Goal: Transaction & Acquisition: Purchase product/service

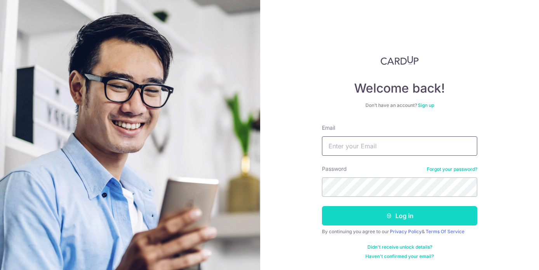
type input "[EMAIL_ADDRESS][PERSON_NAME][DOMAIN_NAME]"
click at [367, 218] on button "Log in" at bounding box center [399, 215] width 155 height 19
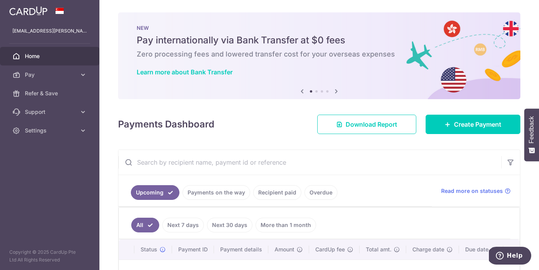
click at [274, 126] on div "Payments Dashboard Download Report Create Payment" at bounding box center [319, 123] width 402 height 23
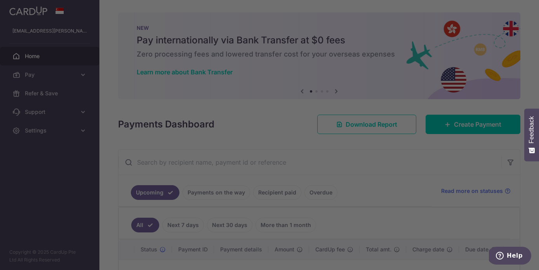
click at [380, 6] on div at bounding box center [272, 136] width 544 height 273
click at [141, 71] on div at bounding box center [272, 136] width 544 height 273
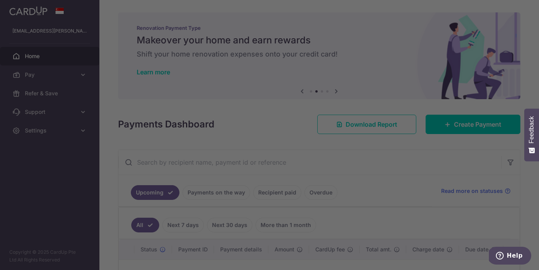
click at [433, 166] on div at bounding box center [272, 136] width 544 height 273
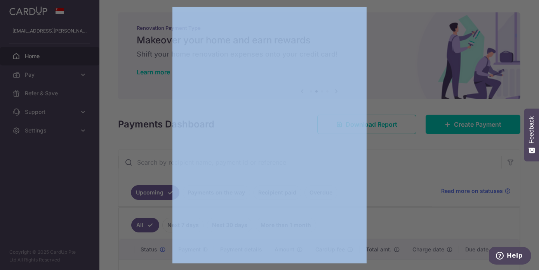
click at [433, 166] on div at bounding box center [272, 136] width 544 height 273
click at [62, 67] on div at bounding box center [272, 136] width 544 height 273
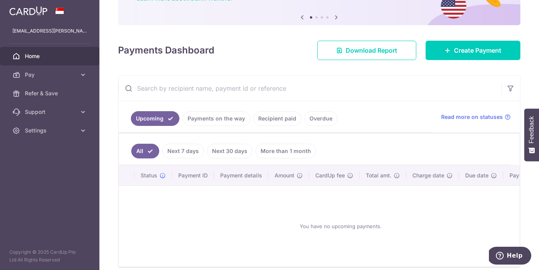
scroll to position [81, 0]
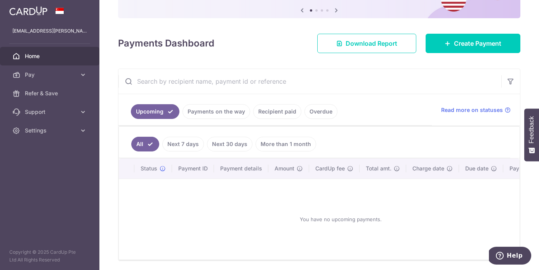
click at [217, 113] on link "Payments on the way" at bounding box center [216, 111] width 68 height 15
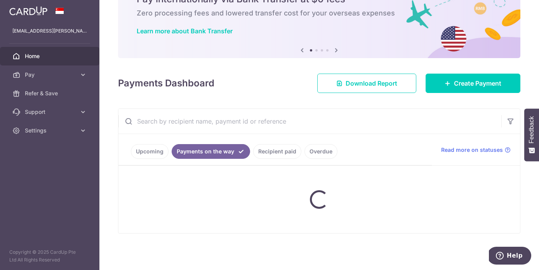
scroll to position [27, 0]
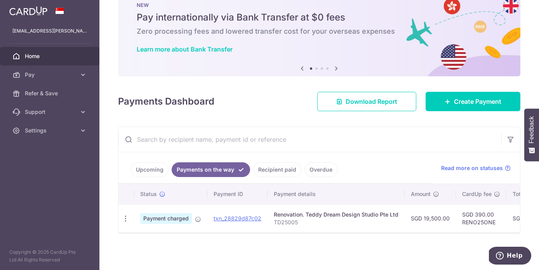
click at [272, 102] on div "Payments Dashboard Download Report Create Payment" at bounding box center [319, 100] width 402 height 23
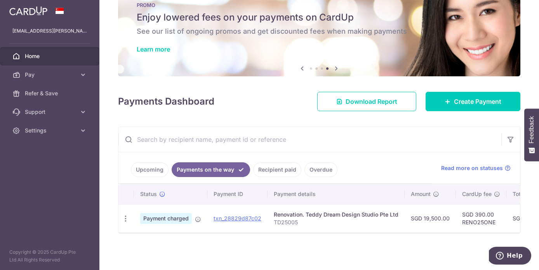
click at [242, 107] on div "× Pause Schedule Pause all future payments in this series Pause just this one p…" at bounding box center [318, 135] width 439 height 270
click at [256, 92] on div "Payments Dashboard Download Report Create Payment" at bounding box center [319, 100] width 402 height 23
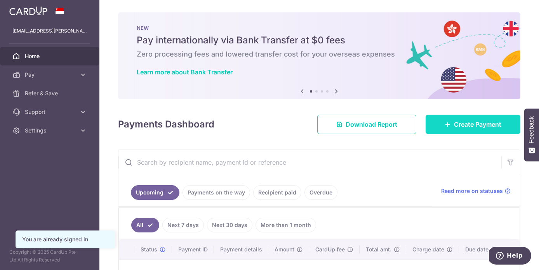
click at [483, 123] on span "Create Payment" at bounding box center [477, 124] width 47 height 9
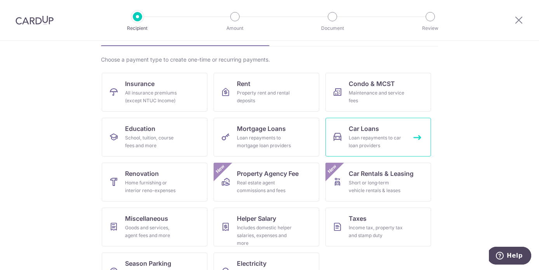
scroll to position [50, 0]
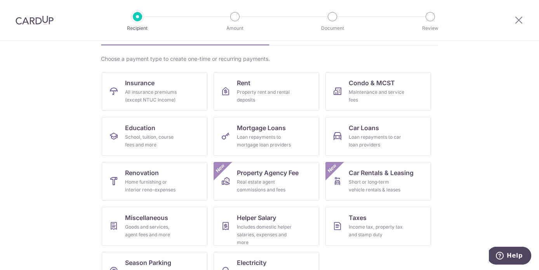
click at [500, 128] on section "What would you like to pay for? Domestic payments International payments New Ch…" at bounding box center [269, 156] width 539 height 230
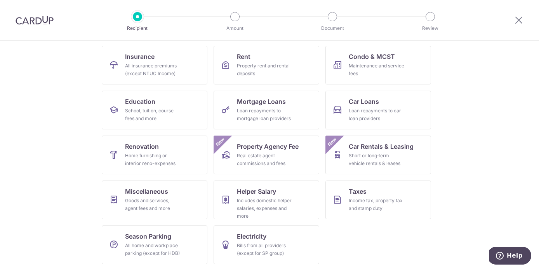
scroll to position [77, 0]
click at [156, 156] on div "Home furnishing or interior reno-expenses" at bounding box center [153, 160] width 56 height 16
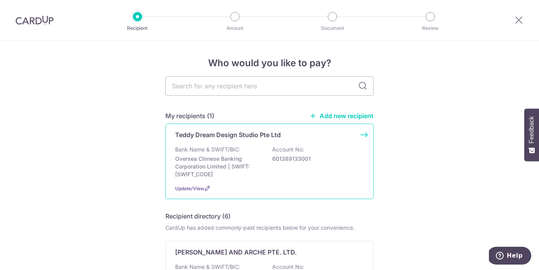
click at [202, 154] on div "Bank Name & SWIFT/BIC: Oversea Chinese Banking Corporation Limited | SWIFT: OCB…" at bounding box center [269, 162] width 189 height 33
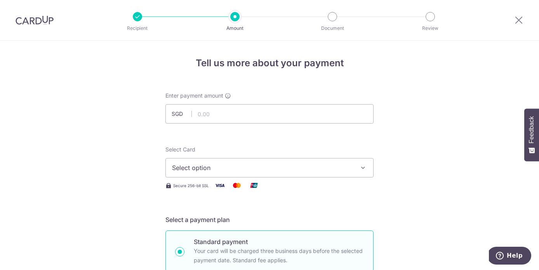
click at [310, 168] on span "Select option" at bounding box center [262, 167] width 181 height 9
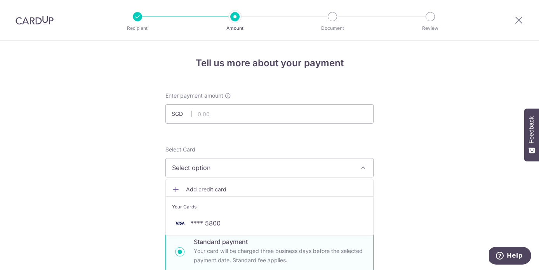
click at [211, 190] on span "Add credit card" at bounding box center [276, 190] width 181 height 8
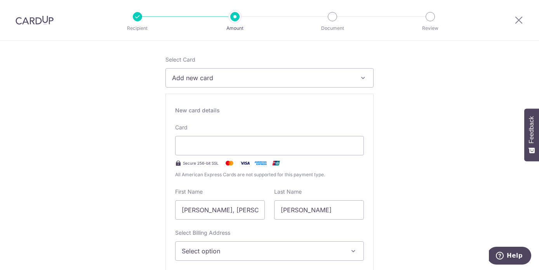
scroll to position [91, 0]
drag, startPoint x: 204, startPoint y: 209, endPoint x: 168, endPoint y: 209, distance: 36.1
click at [168, 209] on div "New card details Card Secure 256-bit SSL All American Express Cards are not sup…" at bounding box center [269, 200] width 208 height 215
type input "Cheryl"
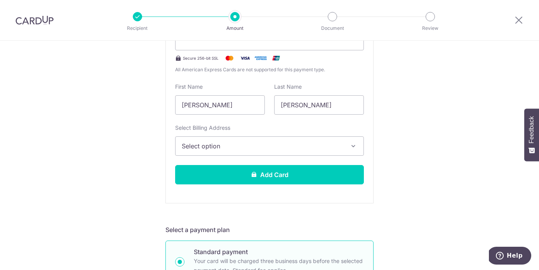
scroll to position [205, 0]
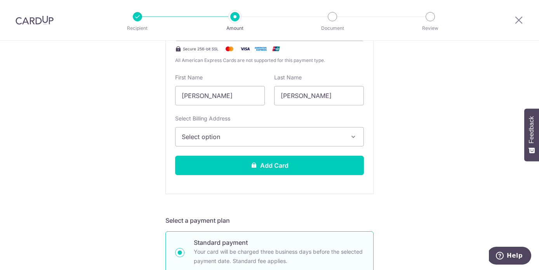
click at [235, 139] on span "Select option" at bounding box center [262, 136] width 161 height 9
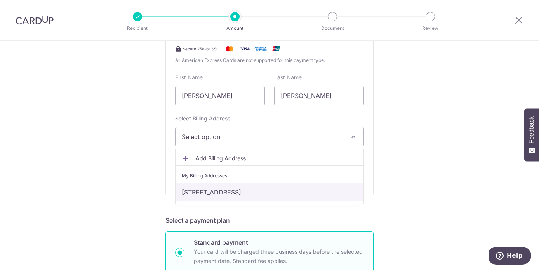
click at [217, 192] on link "66 Bayshore Rd #17-06, Singapore, Singapore-469985" at bounding box center [269, 192] width 188 height 19
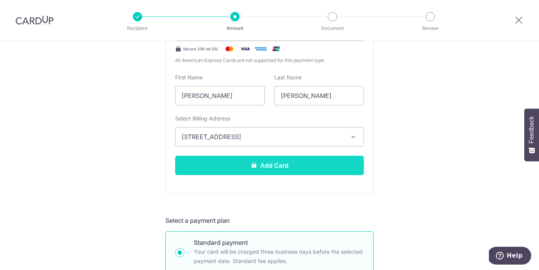
click at [269, 169] on button "Add Card" at bounding box center [269, 165] width 189 height 19
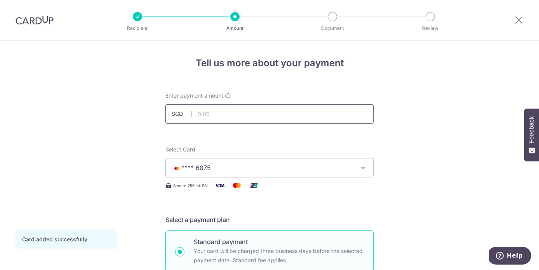
click at [211, 117] on input "text" at bounding box center [269, 113] width 208 height 19
type input "4,500.00"
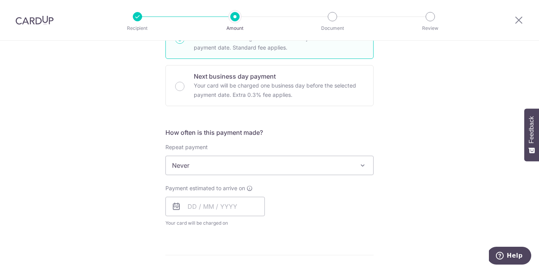
scroll to position [259, 0]
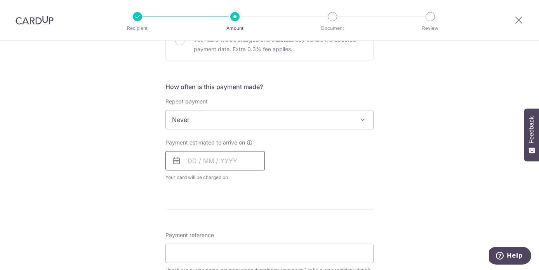
click at [187, 161] on input "text" at bounding box center [214, 160] width 99 height 19
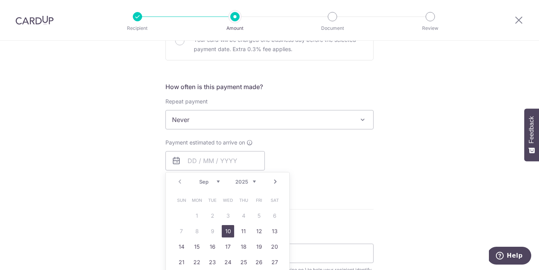
click at [224, 231] on link "10" at bounding box center [228, 231] width 12 height 12
type input "10/09/2025"
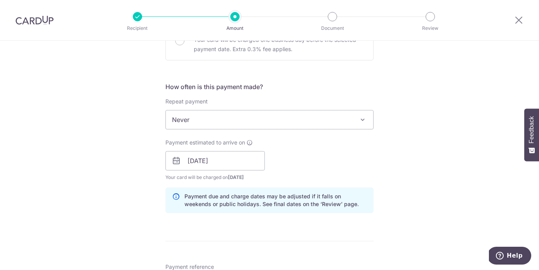
click at [409, 151] on div "Tell us more about your payment Enter payment amount SGD 4,500.00 4500.00 Card …" at bounding box center [269, 175] width 539 height 786
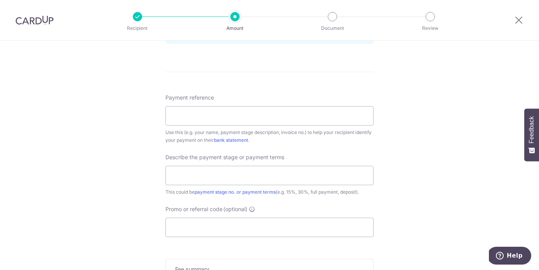
scroll to position [438, 0]
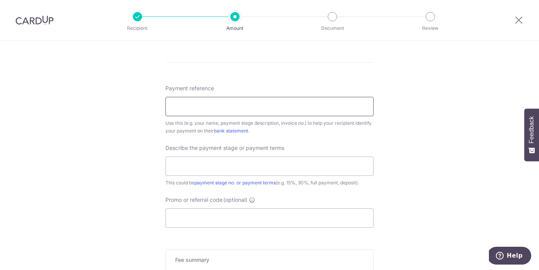
click at [314, 106] on input "Payment reference" at bounding box center [269, 106] width 208 height 19
type input "TD2025005"
click at [317, 166] on input "text" at bounding box center [269, 166] width 208 height 19
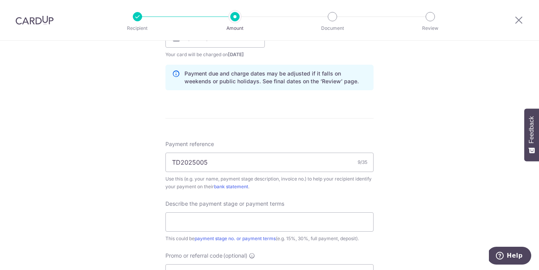
scroll to position [464, 0]
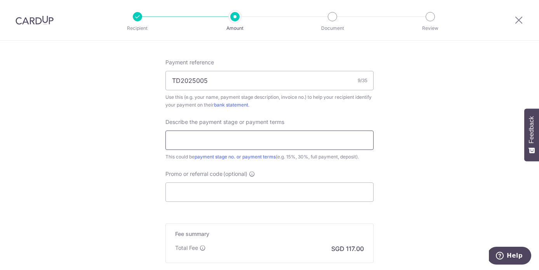
click at [322, 139] on input "text" at bounding box center [269, 140] width 208 height 19
type input "Stage 1"
click at [253, 194] on input "Promo or referral code (optional)" at bounding box center [269, 192] width 208 height 19
paste input "OFF225"
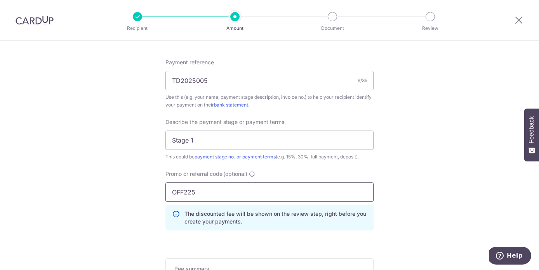
type input "OFF225"
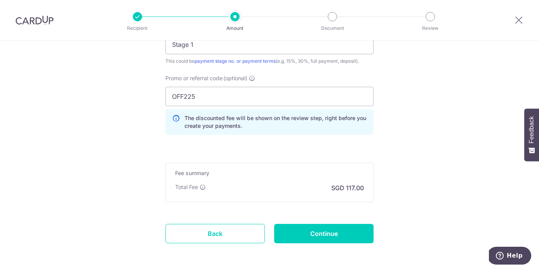
scroll to position [579, 0]
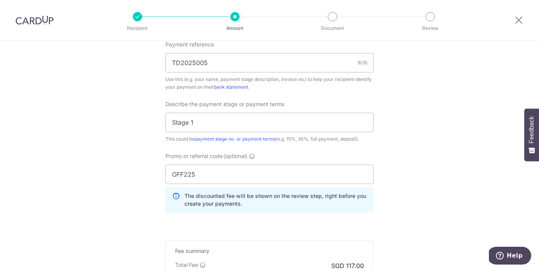
scroll to position [591, 0]
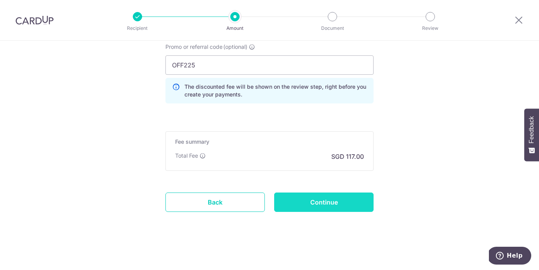
click at [321, 201] on input "Continue" at bounding box center [323, 202] width 99 height 19
type input "Create Schedule"
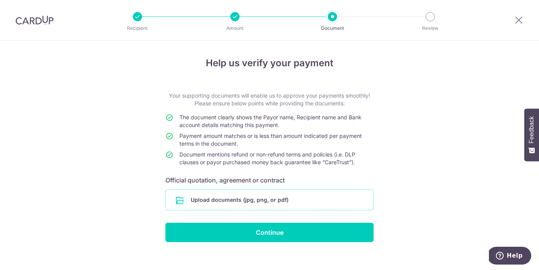
click at [254, 197] on input "file" at bounding box center [269, 200] width 207 height 20
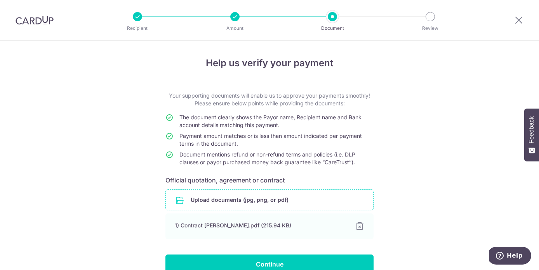
scroll to position [40, 0]
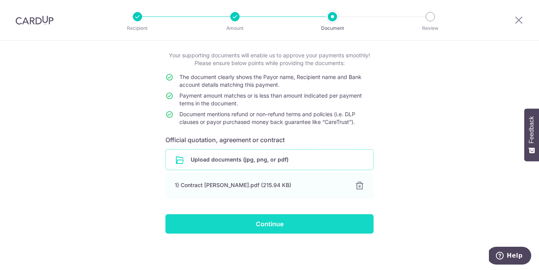
click at [262, 227] on input "Continue" at bounding box center [269, 224] width 208 height 19
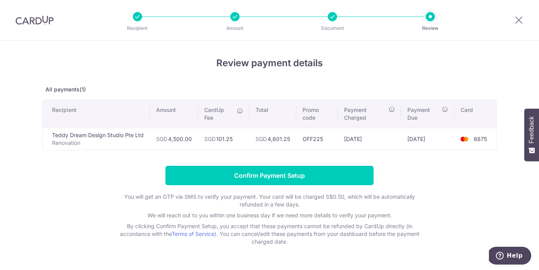
click at [261, 158] on div "Review payment details All payments(1) Recipient Amount CardUp Fee Total Promo …" at bounding box center [269, 151] width 454 height 190
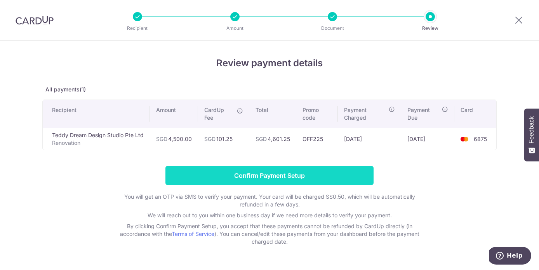
click at [265, 179] on input "Confirm Payment Setup" at bounding box center [269, 175] width 208 height 19
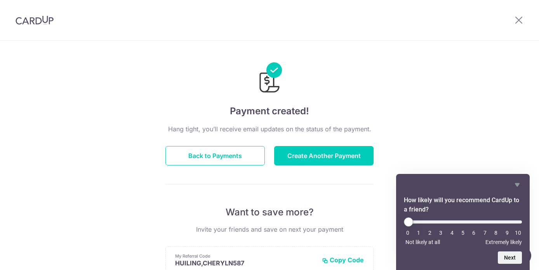
click at [439, 64] on div "Payment created! Hang tight, you’ll receive email updates on the status of the …" at bounding box center [269, 248] width 539 height 414
click at [518, 20] on icon at bounding box center [518, 20] width 9 height 10
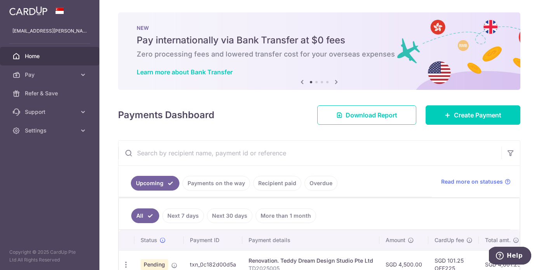
click at [255, 120] on div "Payments Dashboard Download Report Create Payment" at bounding box center [319, 113] width 402 height 23
click at [257, 121] on div "Payments Dashboard Download Report Create Payment" at bounding box center [319, 113] width 402 height 23
click at [218, 120] on div "Payments Dashboard Download Report Create Payment" at bounding box center [319, 113] width 402 height 23
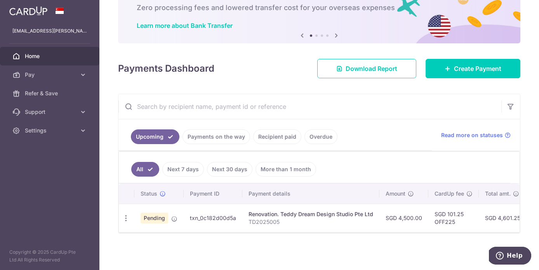
click at [281, 57] on div "Payments Dashboard Download Report Create Payment" at bounding box center [319, 67] width 402 height 23
